Goal: Use online tool/utility: Use online tool/utility

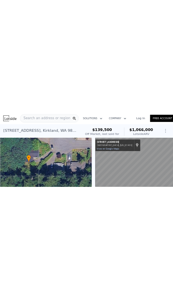
scroll to position [0, 3]
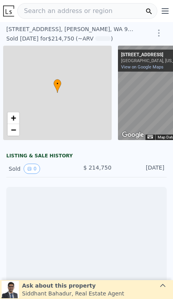
scroll to position [0, 57]
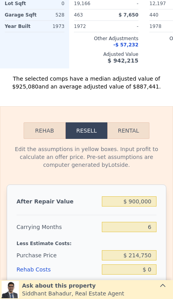
scroll to position [1017, 0]
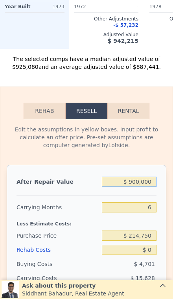
click at [154, 183] on input "$ 900,000" at bounding box center [129, 182] width 55 height 10
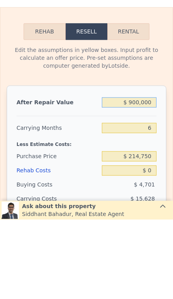
type input "$ 90,000"
type input "-$ 150,411"
type input "$ 9,000"
type input "-$ 225,487"
type input "$ 900"
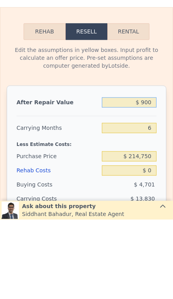
type input "-$ 232,996"
type input "$ 90"
type input "-$ 233,745"
type input "$ 9"
type input "-$ 233,820"
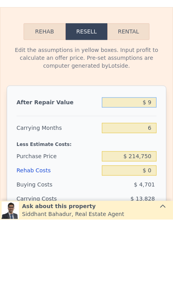
type input "$ 92"
type input "-$ 233,743"
type input "$ 925"
type input "-$ 232,971"
type input "$ 9,250"
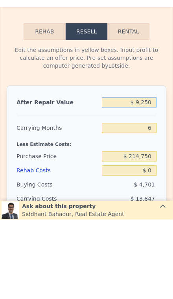
type input "-$ 225,256"
type input "$ 92,500"
type input "-$ 148,095"
type input "$ 925,000"
type input "$ 623,526"
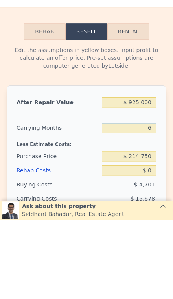
click at [154, 202] on input "6" at bounding box center [129, 207] width 55 height 10
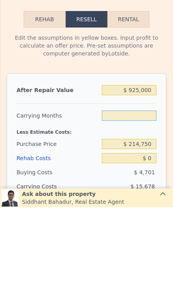
type input "3"
type input "$ 631,365"
type input "3"
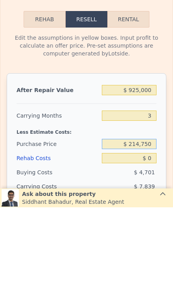
click at [156, 231] on input "$ 214,750" at bounding box center [129, 236] width 55 height 10
type input "$ 2"
type input "$ 670,000"
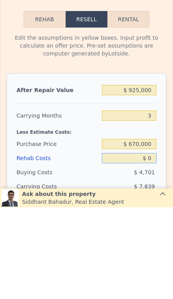
click at [156, 245] on input "$ 0" at bounding box center [129, 250] width 55 height 10
type input "$ 156,389"
type input "$ 6"
type input "$ 156,383"
type input "$ 60"
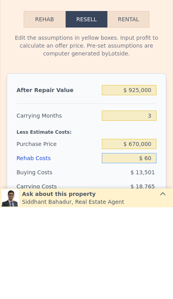
type input "$ 156,328"
type input "$ 600"
type input "$ 155,764"
type input "$ 6,000"
type input "$ 150,149"
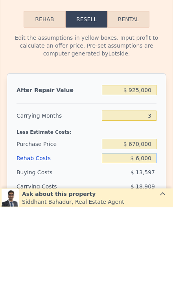
type input "$ 60,000"
type input "$ 93,989"
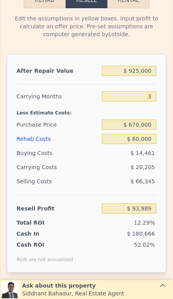
scroll to position [1129, 0]
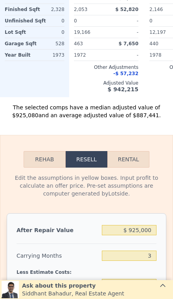
type input "$ 900,000"
type input "6"
type input "$ 0"
type input "$ 600,354"
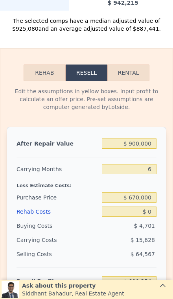
scroll to position [1072, 0]
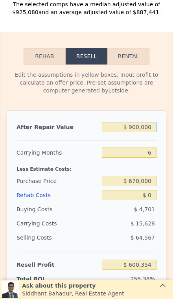
click at [146, 132] on input "$ 900,000" at bounding box center [129, 127] width 55 height 10
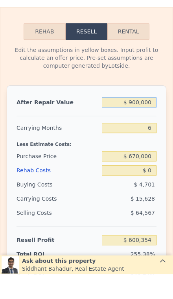
type input "$ 90,000"
type input "-$ 150,411"
type input "$ 9,000"
type input "-$ 225,487"
type input "$ 900"
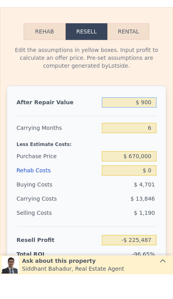
type input "-$ 232,996"
type input "$ 90"
type input "-$ 233,745"
type input "$ 9"
type input "-$ 233,820"
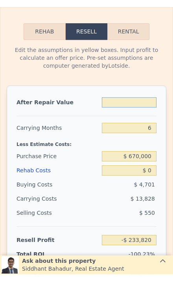
type input "$ 7"
type input "-$ 233,822"
type input "$ 77"
type input "-$ 233,757"
type input "$ 775"
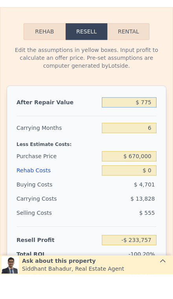
type input "-$ 233,111"
type input "$ 7,750"
type input "-$ 226,647"
type input "$ 77,500"
type input "-$ 161,998"
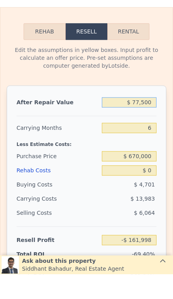
type input "$ 775,000"
type input "$ 484,495"
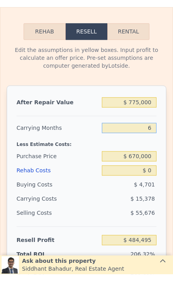
click at [152, 148] on input "6" at bounding box center [129, 153] width 55 height 10
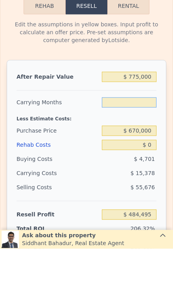
type input "3"
type input "$ 492,184"
type input "3"
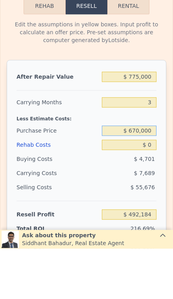
click at [153, 176] on input "$ 670,000" at bounding box center [129, 181] width 55 height 10
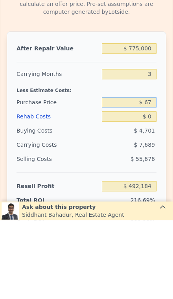
type input "$ 6"
type input "$ 650,000"
type input "$ 38,074"
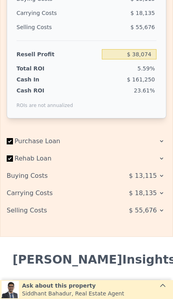
scroll to position [1288, 0]
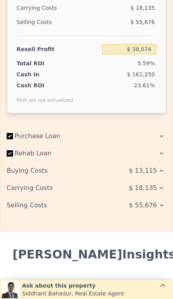
click at [149, 209] on span "$ 55,676" at bounding box center [143, 206] width 28 height 14
click at [137, 205] on span "$ 55,676" at bounding box center [143, 206] width 28 height 14
click at [155, 208] on span "$ 55,676" at bounding box center [143, 206] width 28 height 14
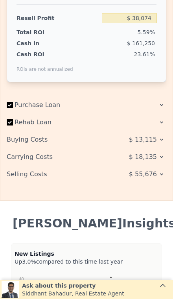
click at [157, 173] on span "$ 55,676" at bounding box center [143, 174] width 28 height 14
click at [155, 173] on span "$ 55,676" at bounding box center [143, 174] width 28 height 14
click at [151, 177] on span "$ 55,676" at bounding box center [143, 174] width 28 height 14
click at [152, 175] on span "$ 55,676" at bounding box center [143, 174] width 28 height 14
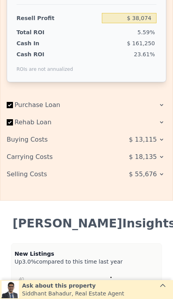
click at [153, 176] on span "$ 55,676" at bounding box center [143, 174] width 28 height 14
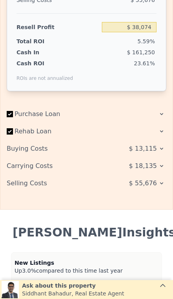
scroll to position [1309, 0]
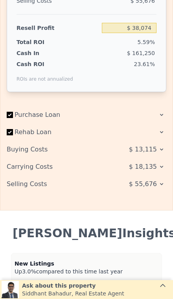
click at [155, 187] on span "$ 55,676" at bounding box center [143, 184] width 28 height 14
click at [155, 183] on span "$ 55,676" at bounding box center [143, 184] width 28 height 14
click at [25, 184] on div "Selling Costs" at bounding box center [54, 184] width 94 height 14
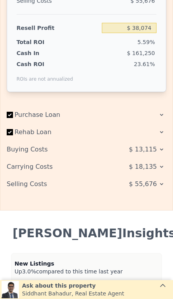
click at [157, 171] on span "$ 18,135" at bounding box center [143, 167] width 28 height 14
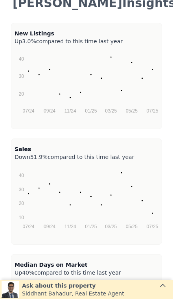
scroll to position [1324, 0]
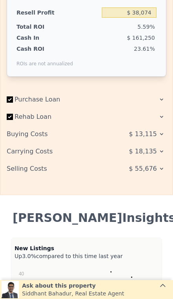
click at [158, 173] on div "$ 55,676" at bounding box center [135, 169] width 63 height 14
click at [157, 173] on div "$ 55,676" at bounding box center [135, 169] width 63 height 14
click at [155, 165] on span "$ 55,676" at bounding box center [143, 169] width 28 height 14
click at [35, 135] on div "Buying Costs" at bounding box center [54, 134] width 94 height 14
click at [36, 132] on div "Buying Costs" at bounding box center [54, 134] width 94 height 14
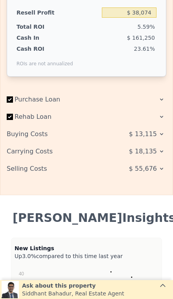
click at [36, 132] on div "Buying Costs" at bounding box center [54, 134] width 94 height 14
click at [30, 168] on div "Selling Costs" at bounding box center [54, 169] width 94 height 14
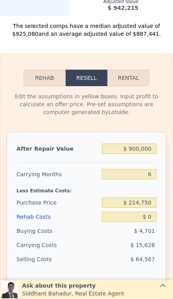
scroll to position [1051, 0]
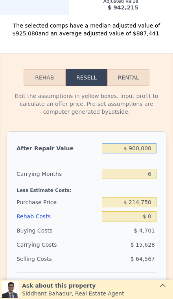
click at [150, 150] on input "$ 900,000" at bounding box center [129, 148] width 55 height 10
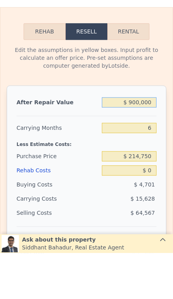
type input "$ 90,000"
type input "-$ 150,411"
type input "$ 9,000"
type input "-$ 225,487"
type input "$ 900"
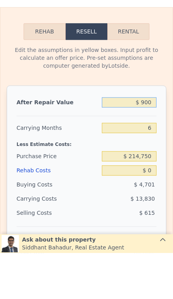
type input "-$ 232,996"
type input "$ 90"
type input "-$ 233,745"
type input "$ 9"
type input "-$ 233,820"
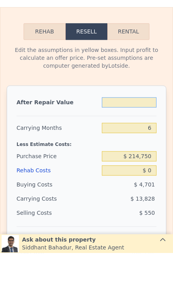
type input "$ 7"
type input "-$ 233,822"
type input "$ 79"
type input "-$ 233,755"
type input "$ 799"
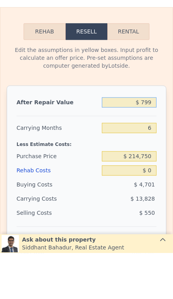
type input "-$ 233,089"
type input "$ 7,999"
type input "-$ 226,415"
type input "$ 79,999"
type input "-$ 159,680"
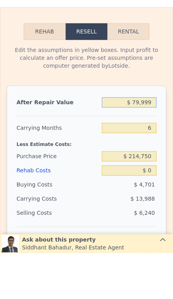
type input "$ 799,999"
type input "$ 507,666"
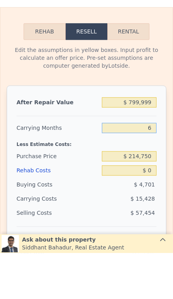
click at [152, 169] on input "6" at bounding box center [129, 174] width 55 height 10
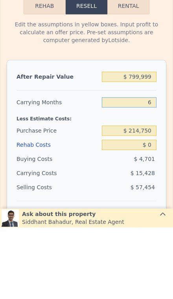
click at [152, 169] on input "6" at bounding box center [129, 174] width 55 height 10
type input "3"
type input "$ 515,380"
type input "3"
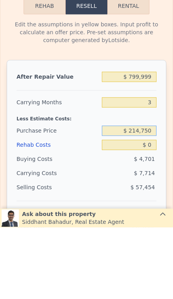
click at [151, 197] on input "$ 214,750" at bounding box center [129, 202] width 55 height 10
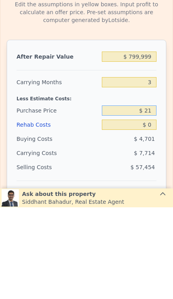
type input "$ 2"
type input "$ 650,000"
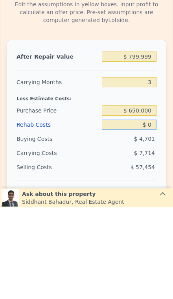
click at [153, 212] on input "$ 0" at bounding box center [129, 217] width 55 height 10
type input "$ 61,270"
type input "$ 30"
type input "$ 61,240"
type input "$ 300"
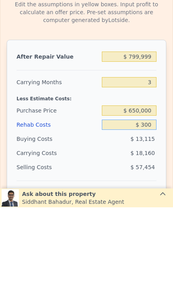
type input "$ 60,959"
type input "$ 3,000"
type input "$ 58,150"
type input "$ 30,000"
type input "$ 30,070"
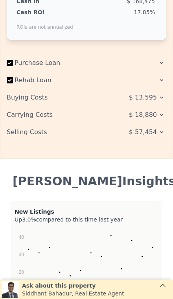
scroll to position [1351, 0]
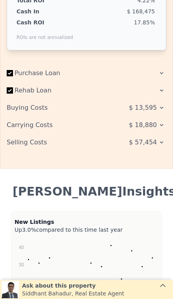
click at [157, 110] on div "$ 13,595" at bounding box center [135, 108] width 63 height 14
click at [155, 110] on span "$ 13,595" at bounding box center [143, 108] width 28 height 14
click at [158, 128] on div "$ 18,880" at bounding box center [135, 125] width 63 height 14
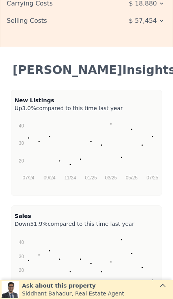
scroll to position [1366, 0]
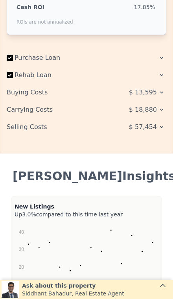
click at [28, 126] on div "Selling Costs" at bounding box center [54, 127] width 94 height 14
click at [158, 125] on div "$ 57,454" at bounding box center [135, 127] width 63 height 14
click at [154, 126] on span "$ 57,454" at bounding box center [143, 127] width 28 height 14
click at [147, 126] on span "$ 57,454" at bounding box center [143, 127] width 28 height 14
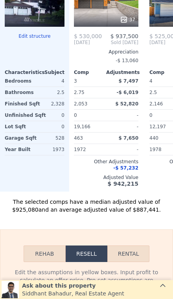
scroll to position [880, 0]
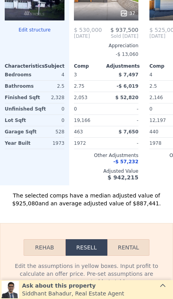
click at [124, 248] on button "Rental" at bounding box center [129, 248] width 42 height 17
select select "30"
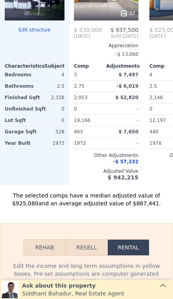
click at [56, 252] on button "Rehab" at bounding box center [45, 248] width 42 height 17
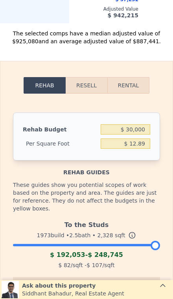
scroll to position [1042, 0]
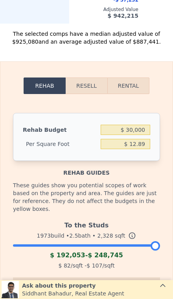
click at [85, 90] on button "Resell" at bounding box center [87, 86] width 42 height 17
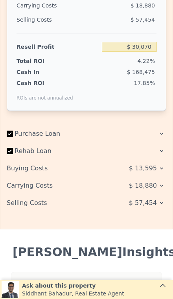
scroll to position [1291, 0]
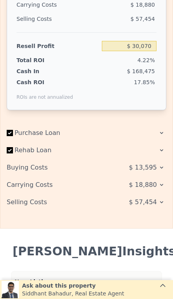
click at [150, 207] on span "$ 57,454" at bounding box center [143, 202] width 28 height 14
click at [154, 202] on span "$ 57,454" at bounding box center [143, 202] width 28 height 14
click at [153, 182] on span "$ 18,880" at bounding box center [143, 185] width 28 height 14
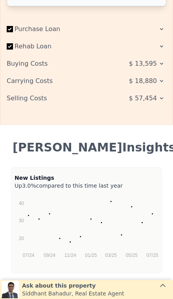
scroll to position [1345, 0]
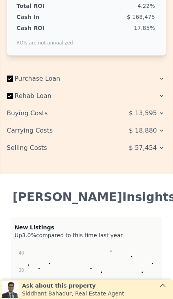
click at [156, 118] on span "$ 13,595" at bounding box center [143, 113] width 28 height 14
click at [154, 131] on span "$ 18,880" at bounding box center [143, 131] width 28 height 14
click at [157, 135] on span "$ 18,880" at bounding box center [143, 131] width 28 height 14
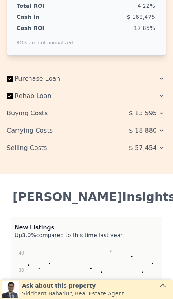
click at [156, 149] on span "$ 57,454" at bounding box center [143, 148] width 28 height 14
click at [162, 145] on icon at bounding box center [162, 148] width 6 height 6
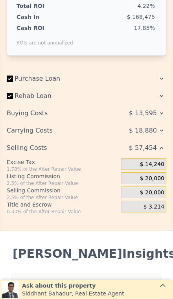
click at [154, 132] on span "$ 18,880" at bounding box center [143, 131] width 28 height 14
click at [155, 180] on span "$ 20,000" at bounding box center [152, 178] width 24 height 7
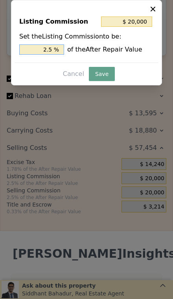
click at [47, 51] on input "2.5 %" at bounding box center [41, 50] width 45 height 10
type input "$ 200,000"
type input "5 %"
type input "$ 40,000"
type input "15 %"
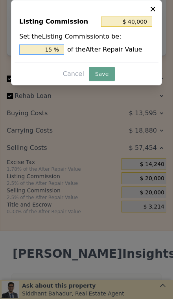
type input "$ 120,000"
type input "5 %"
type input "$ 40,000"
type input "1 %"
type input "$ 8,000"
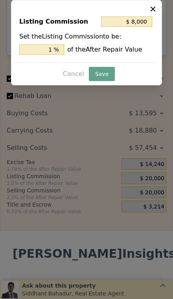
click at [99, 72] on button "Save" at bounding box center [102, 74] width 26 height 14
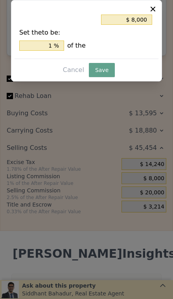
type input "$ 42,070"
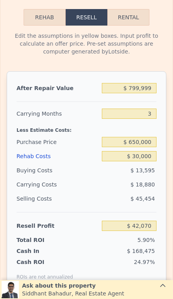
scroll to position [1110, 0]
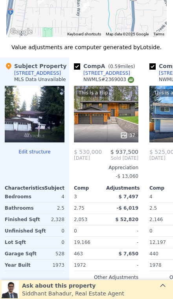
scroll to position [761, 0]
